Goal: Task Accomplishment & Management: Manage account settings

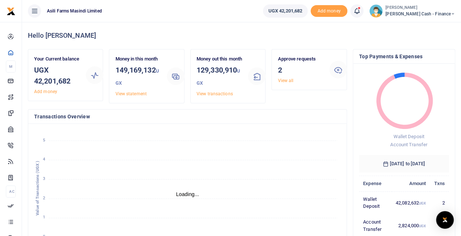
scroll to position [6, 6]
click at [290, 78] on link "View all" at bounding box center [286, 80] width 16 height 5
click at [290, 84] on div "Approve requests 2 View all" at bounding box center [301, 69] width 52 height 29
click at [290, 80] on link "View all" at bounding box center [286, 80] width 16 height 5
click at [287, 82] on link "View all" at bounding box center [286, 80] width 16 height 5
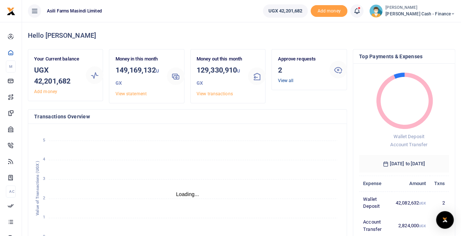
click at [286, 82] on link "View all" at bounding box center [286, 80] width 16 height 5
click at [287, 79] on link "View all" at bounding box center [286, 80] width 16 height 5
click at [285, 80] on link "View all" at bounding box center [286, 80] width 16 height 5
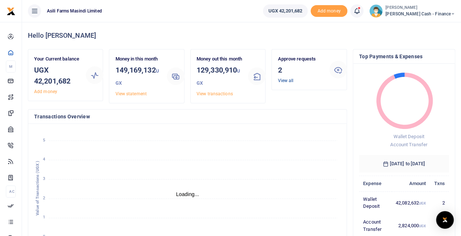
click at [285, 80] on link "View all" at bounding box center [286, 80] width 16 height 5
click at [339, 73] on icon at bounding box center [338, 69] width 9 height 9
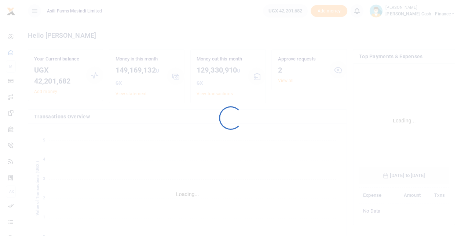
scroll to position [115, 84]
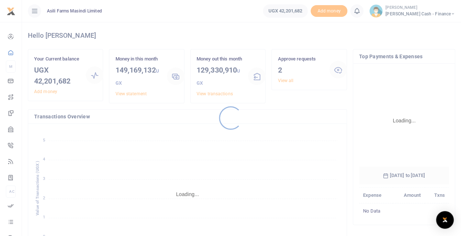
click at [285, 83] on div at bounding box center [230, 118] width 461 height 236
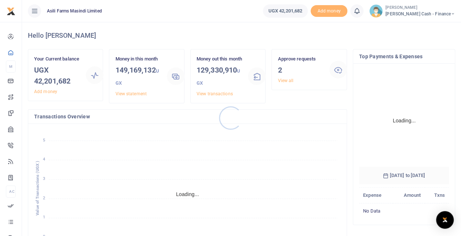
click at [285, 83] on div at bounding box center [230, 118] width 461 height 236
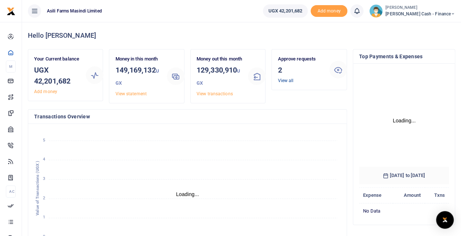
click at [286, 81] on link "View all" at bounding box center [286, 80] width 16 height 5
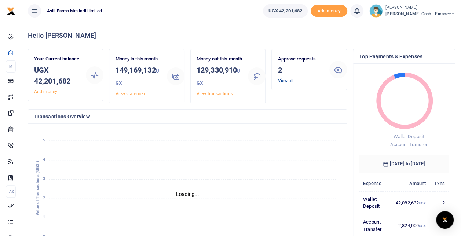
scroll to position [6, 6]
click at [286, 81] on link "View all" at bounding box center [286, 80] width 16 height 5
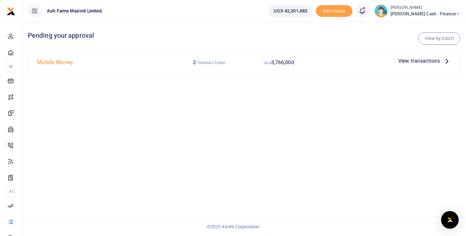
click at [399, 60] on div "View transactions" at bounding box center [425, 60] width 59 height 11
click at [406, 59] on span "View transactions" at bounding box center [420, 61] width 42 height 8
click at [447, 62] on icon at bounding box center [447, 61] width 8 height 8
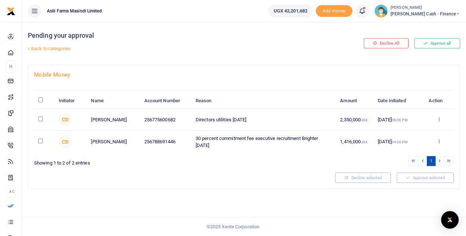
click at [38, 121] on input "checkbox" at bounding box center [40, 119] width 5 height 5
checkbox input "true"
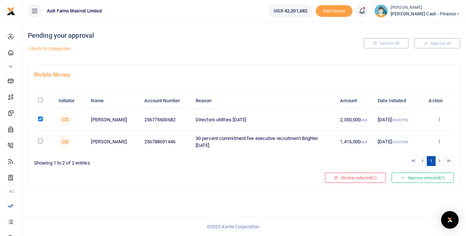
click at [38, 143] on input "checkbox" at bounding box center [40, 141] width 5 height 5
checkbox input "true"
click at [422, 183] on button "Approve selected (2)" at bounding box center [423, 178] width 62 height 10
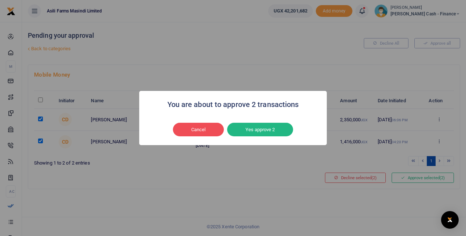
click at [276, 132] on button "Yes approve 2" at bounding box center [260, 130] width 66 height 14
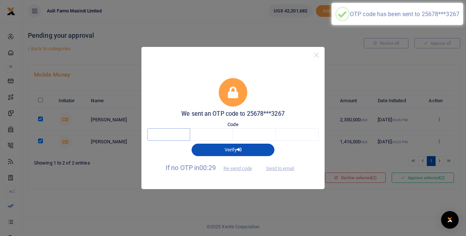
click at [183, 133] on input "text" at bounding box center [168, 134] width 43 height 12
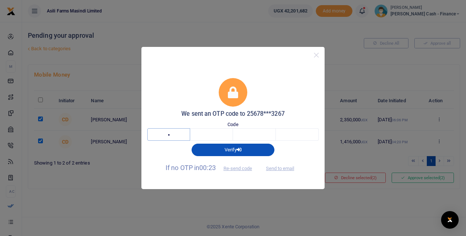
type input "6"
type input "3"
type input "0"
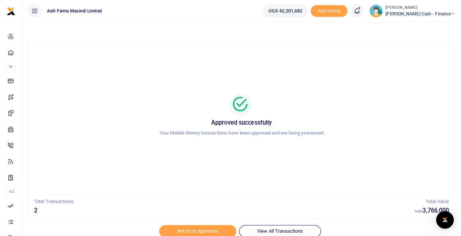
drag, startPoint x: 192, startPoint y: 231, endPoint x: 193, endPoint y: 235, distance: 3.7
click at [191, 233] on div at bounding box center [230, 231] width 128 height 9
click at [193, 229] on div at bounding box center [230, 231] width 128 height 9
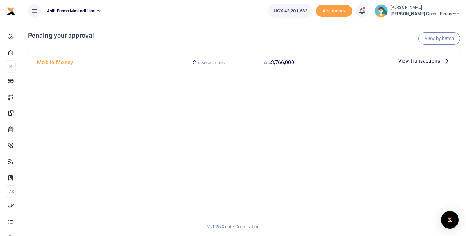
click at [424, 61] on span "View transactions" at bounding box center [420, 61] width 42 height 8
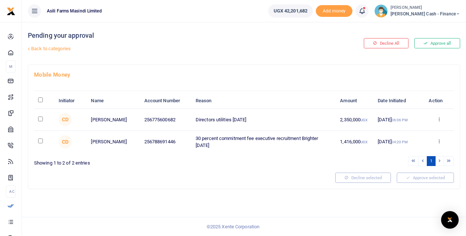
click at [41, 128] on td at bounding box center [44, 120] width 20 height 22
click at [39, 121] on input "checkbox" at bounding box center [40, 119] width 5 height 5
checkbox input "true"
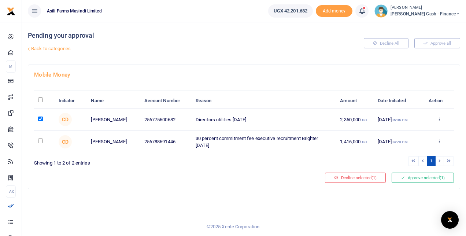
click at [43, 143] on input "checkbox" at bounding box center [40, 141] width 5 height 5
checkbox input "true"
click at [431, 189] on div "Mobile Money Initiator Name Account Number Reason Amount Date Initiated Action …" at bounding box center [244, 127] width 432 height 124
click at [432, 183] on button "Approve selected (2)" at bounding box center [423, 178] width 62 height 10
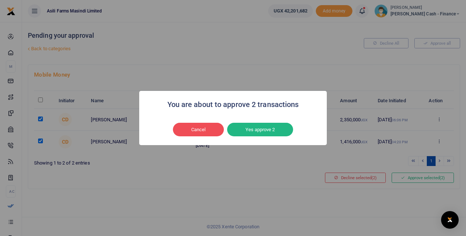
click at [267, 131] on button "Yes approve 2" at bounding box center [260, 130] width 66 height 14
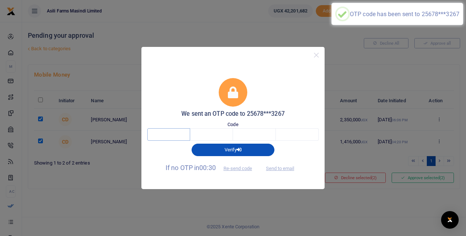
click at [177, 136] on input "text" at bounding box center [168, 134] width 43 height 12
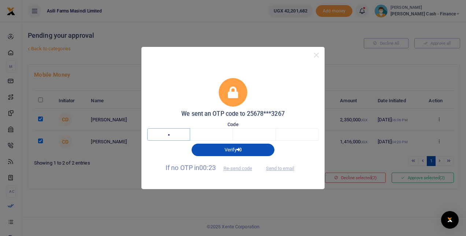
type input "6"
type input "3"
type input "6"
type input "4"
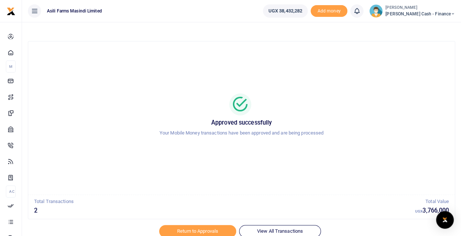
click at [436, 13] on span "[PERSON_NAME] Cash - Finance" at bounding box center [420, 14] width 70 height 7
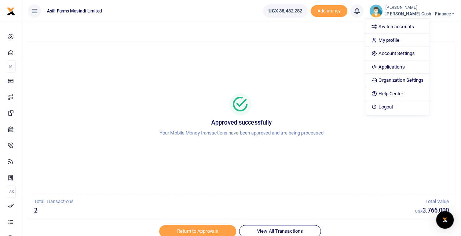
drag, startPoint x: 280, startPoint y: 67, endPoint x: 221, endPoint y: 18, distance: 77.3
click at [280, 67] on div "Approved successfully Your Mobile Money transactions have been approved and are…" at bounding box center [241, 118] width 409 height 142
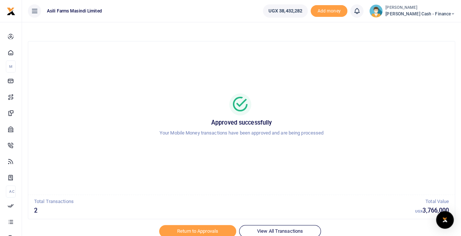
click at [190, 231] on div at bounding box center [230, 231] width 128 height 9
